Goal: Check status: Check status

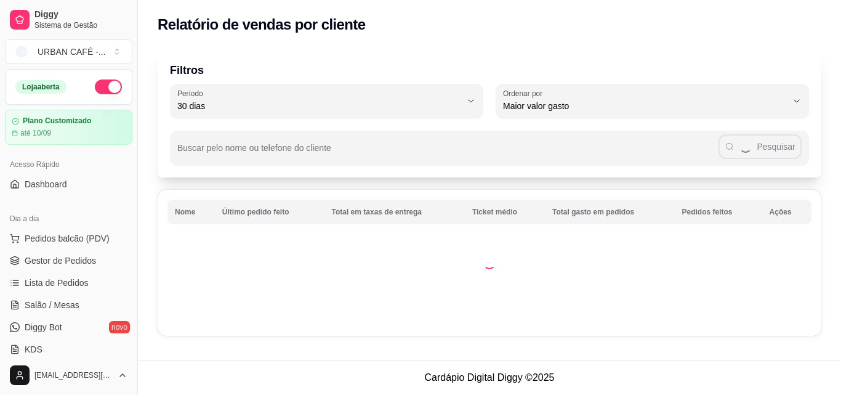
select select "30"
select select "HIGHEST_TOTAL_SPENT_WITH_ORDERS"
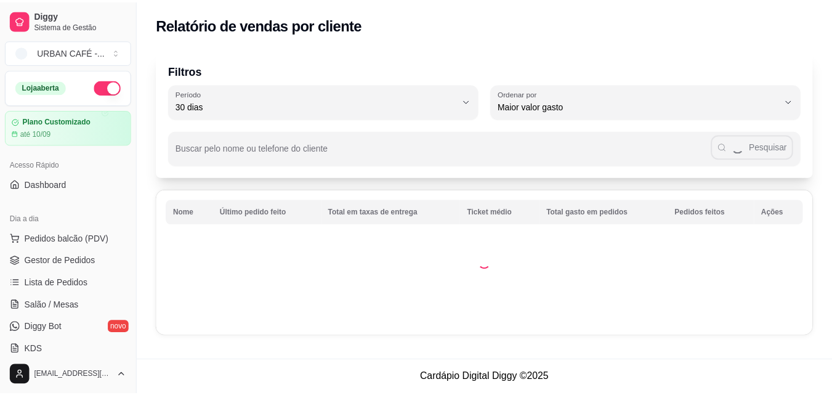
scroll to position [341, 0]
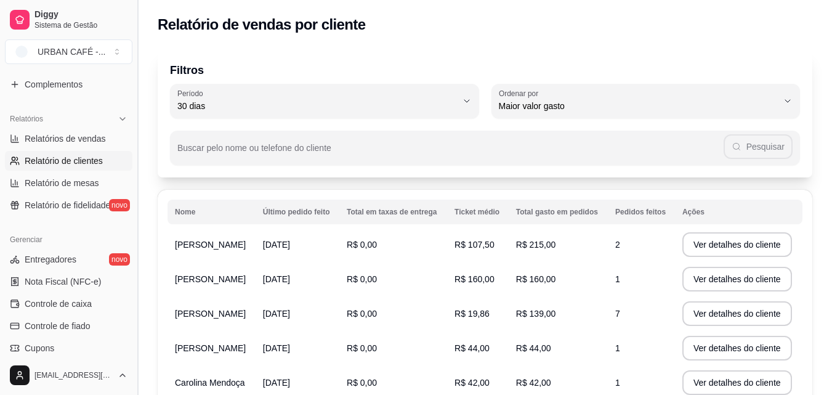
click at [132, 113] on button "Toggle Sidebar" at bounding box center [137, 197] width 10 height 395
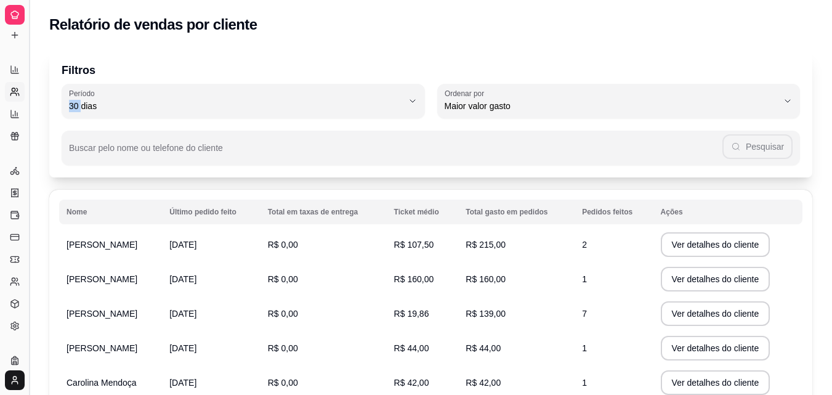
click at [132, 113] on div "Filtros 30 Período Hoje Ontem 7 dias 15 dias 30 dias 45 dias 60 dias Período 30…" at bounding box center [430, 113] width 763 height 128
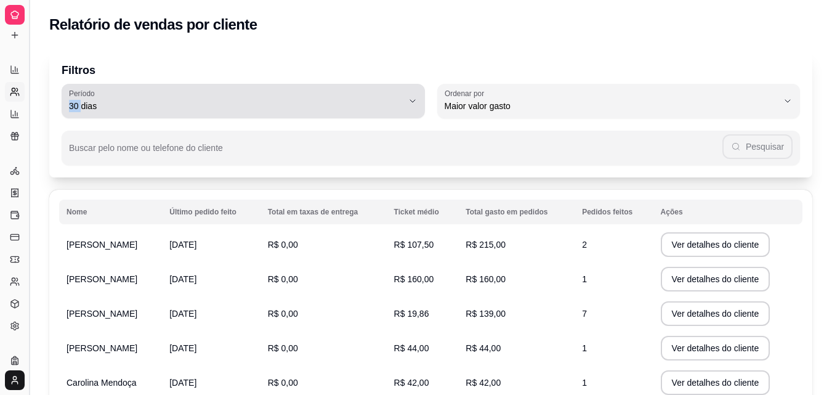
scroll to position [206, 0]
click at [132, 113] on div "30 dias" at bounding box center [236, 101] width 334 height 25
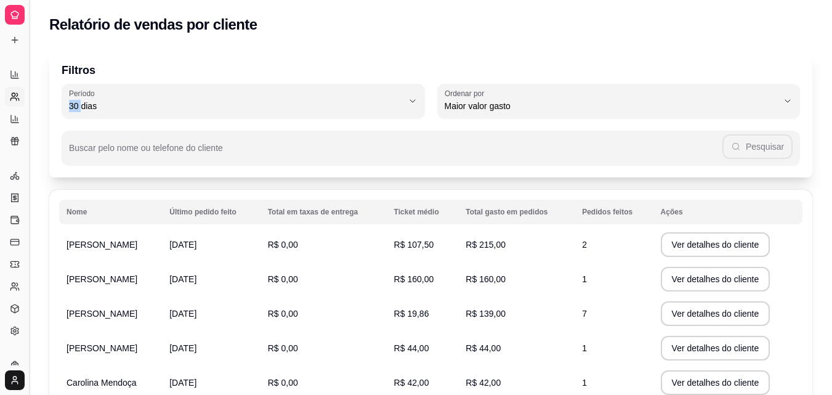
click at [29, 44] on button "Toggle Sidebar" at bounding box center [29, 197] width 10 height 395
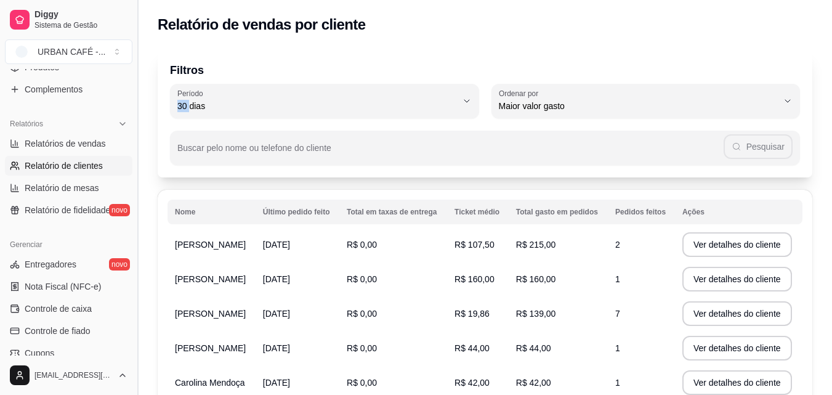
scroll to position [346, 0]
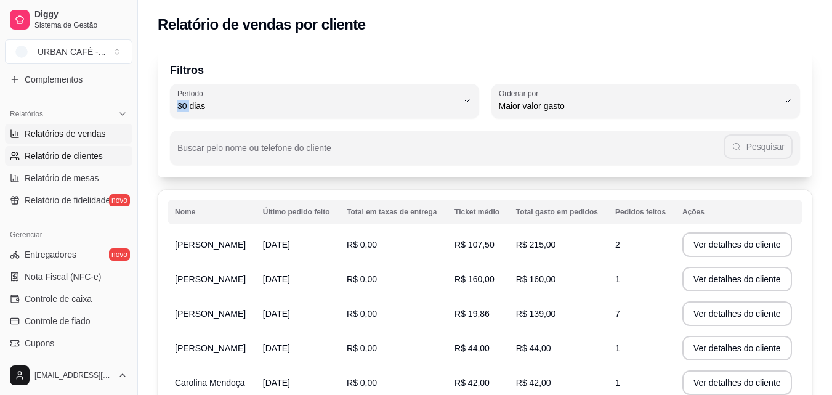
click at [75, 129] on span "Relatórios de vendas" at bounding box center [65, 133] width 81 height 12
select select "ALL"
select select "0"
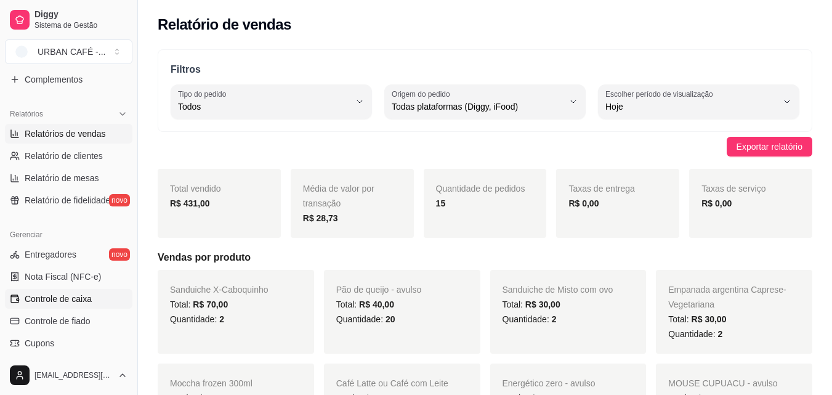
click at [84, 299] on span "Controle de caixa" at bounding box center [58, 298] width 67 height 12
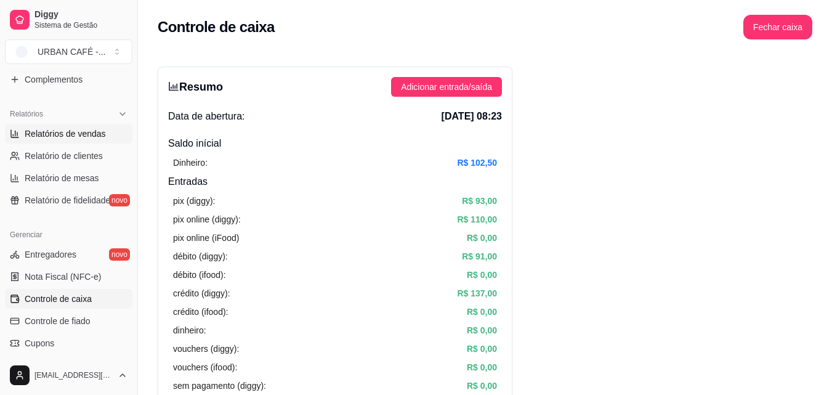
click at [92, 137] on span "Relatórios de vendas" at bounding box center [65, 133] width 81 height 12
select select "ALL"
select select "0"
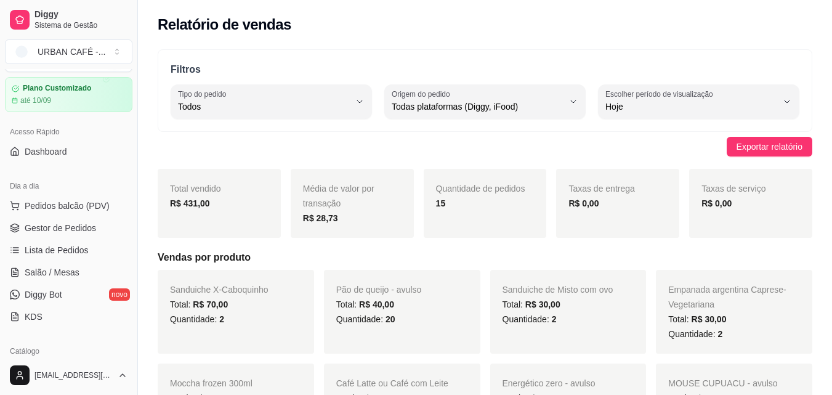
scroll to position [20, 0]
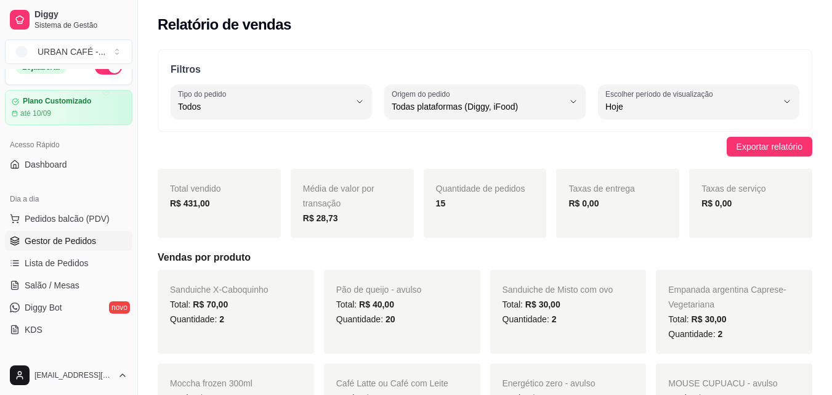
click at [54, 244] on span "Gestor de Pedidos" at bounding box center [60, 241] width 71 height 12
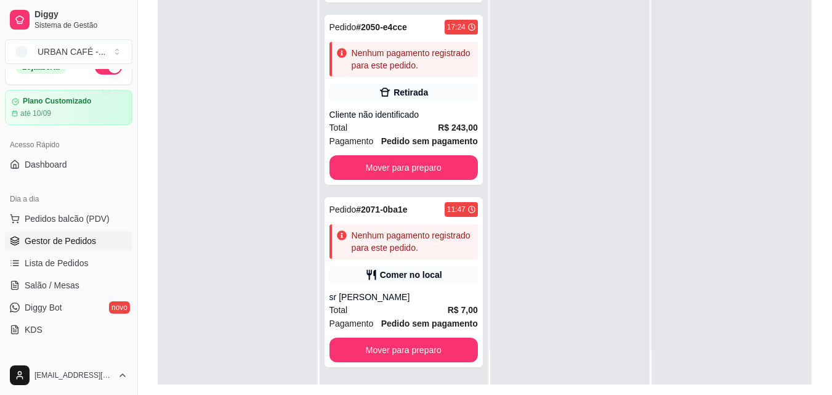
scroll to position [392, 0]
click at [476, 308] on div "Aceito 4 Pedido # 1984-b7693 15:59 Nenhum pagamento registrado para este pedido…" at bounding box center [404, 169] width 169 height 429
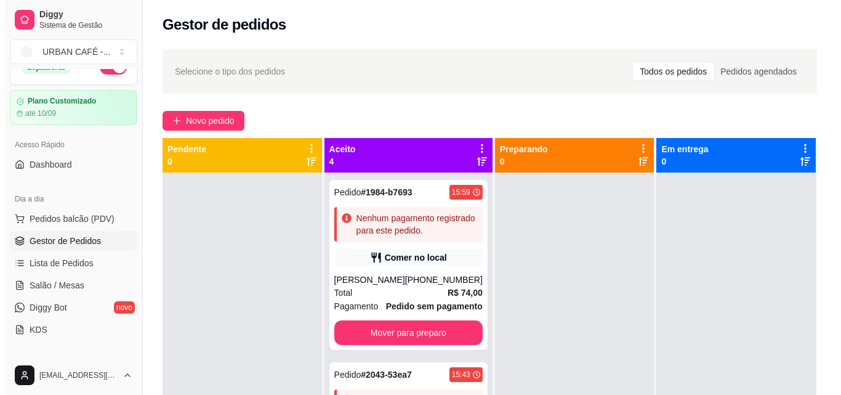
scroll to position [0, 0]
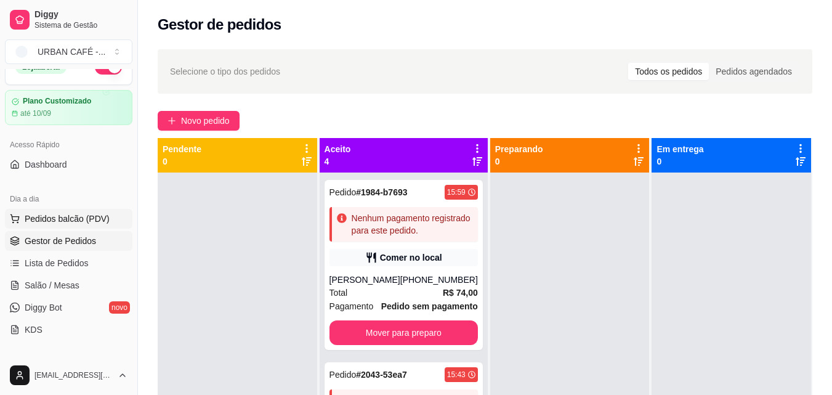
click at [62, 215] on span "Pedidos balcão (PDV)" at bounding box center [67, 218] width 85 height 12
